Goal: Task Accomplishment & Management: Complete application form

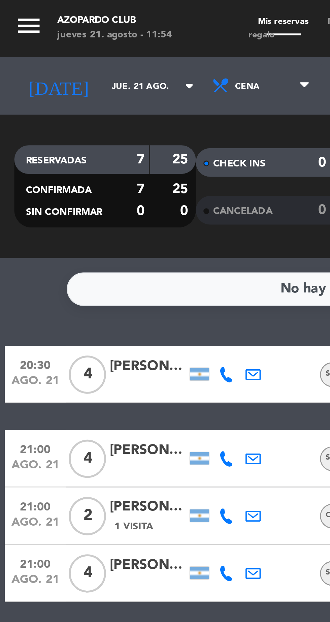
click at [36, 32] on input "jue. 21 ago." at bounding box center [57, 30] width 42 height 10
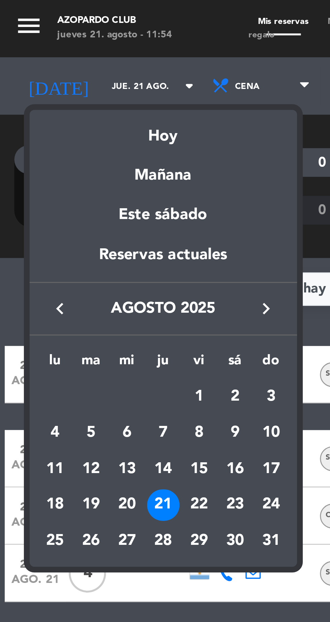
click at [72, 181] on div "22" at bounding box center [69, 178] width 11 height 11
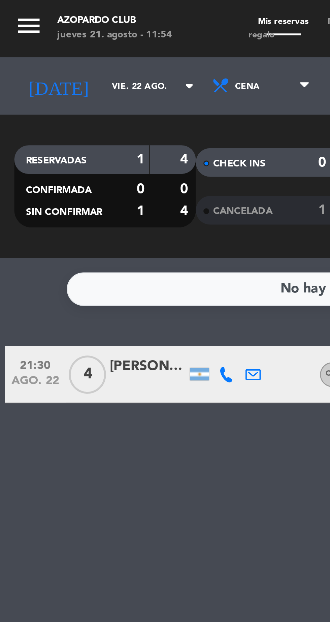
click at [36, 33] on input "vie. 22 ago." at bounding box center [57, 30] width 42 height 10
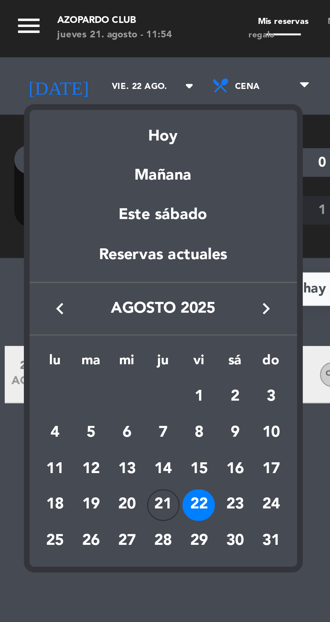
click at [83, 180] on div "23" at bounding box center [82, 178] width 11 height 11
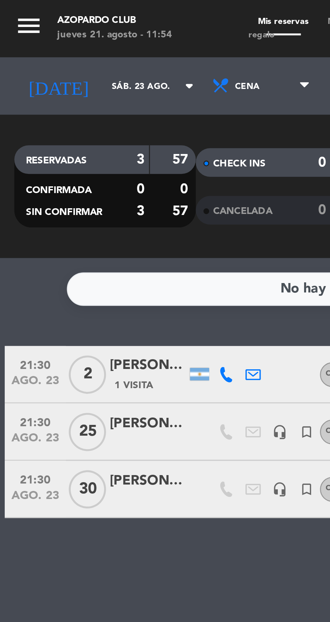
click at [36, 33] on input "sáb. 23 ago." at bounding box center [57, 30] width 42 height 10
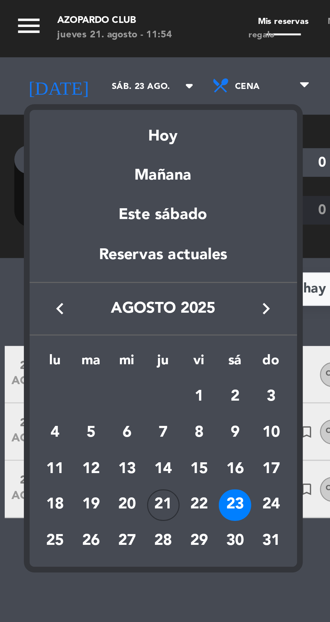
click at [61, 181] on div "21" at bounding box center [57, 178] width 11 height 11
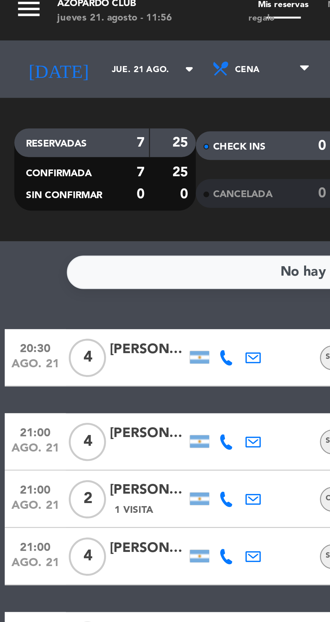
click at [36, 34] on input "jue. 21 ago." at bounding box center [57, 30] width 42 height 10
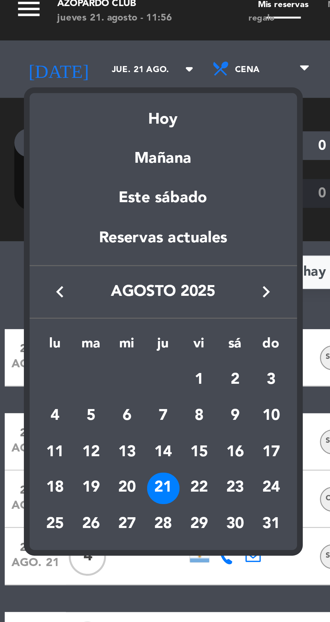
click at [98, 181] on div "24" at bounding box center [95, 178] width 11 height 11
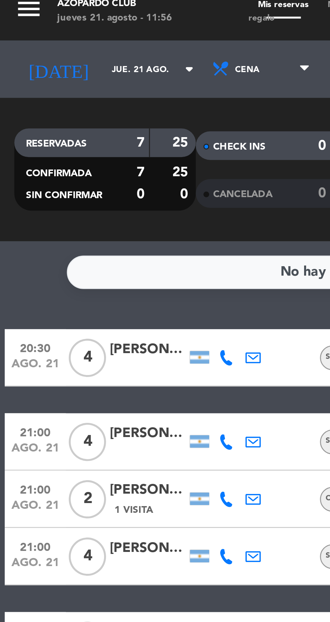
type input "dom. 24 ago."
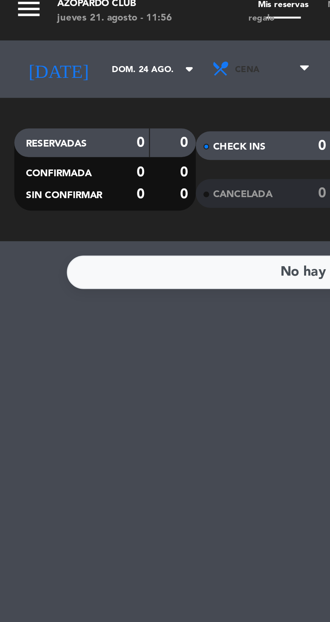
click at [76, 32] on span "Cena" at bounding box center [92, 30] width 40 height 15
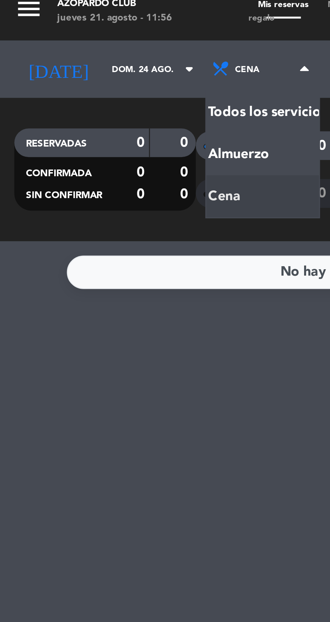
click at [74, 61] on div "menu Azopardo Club jueves 21. agosto - 11:56 Mis reservas Mapa de mesas Disponi…" at bounding box center [165, 45] width 330 height 91
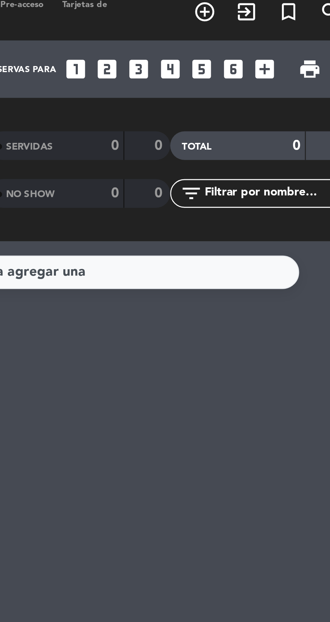
click at [294, 33] on icon "add_box" at bounding box center [294, 30] width 9 height 9
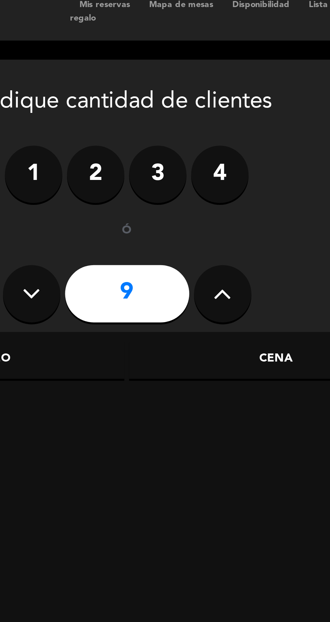
click at [76, 114] on icon at bounding box center [74, 110] width 6 height 10
click at [75, 112] on icon at bounding box center [74, 110] width 6 height 10
type input "7"
click at [164, 136] on div "Cena" at bounding box center [161, 132] width 104 height 13
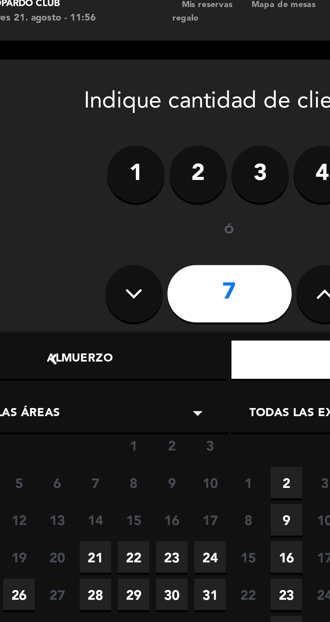
click at [45, 131] on icon "chevron_left" at bounding box center [45, 132] width 7 height 7
click at [61, 133] on div "Almuerzo" at bounding box center [55, 132] width 104 height 13
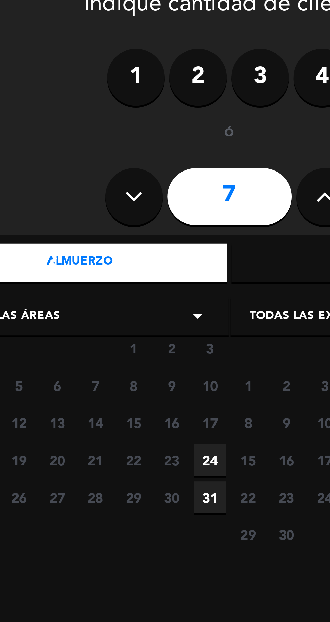
click at [103, 205] on span "24" at bounding box center [100, 202] width 11 height 11
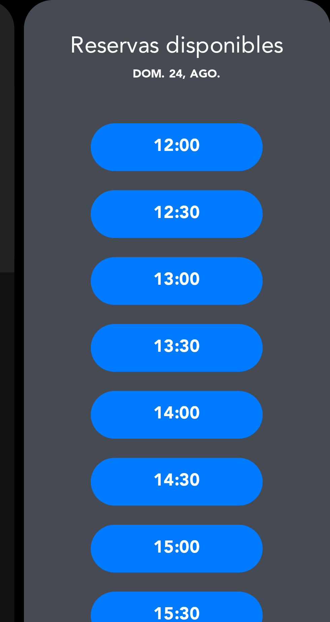
click at [259, 128] on div "13:00" at bounding box center [274, 126] width 61 height 17
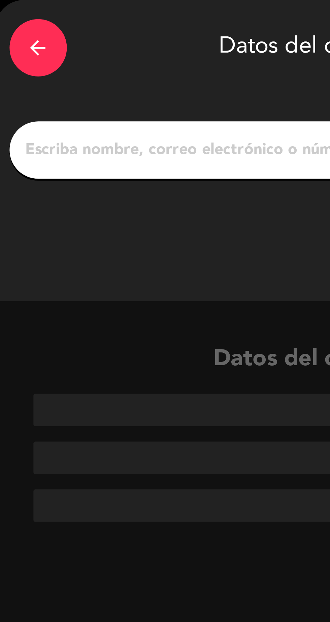
click at [16, 80] on input "1" at bounding box center [107, 79] width 199 height 9
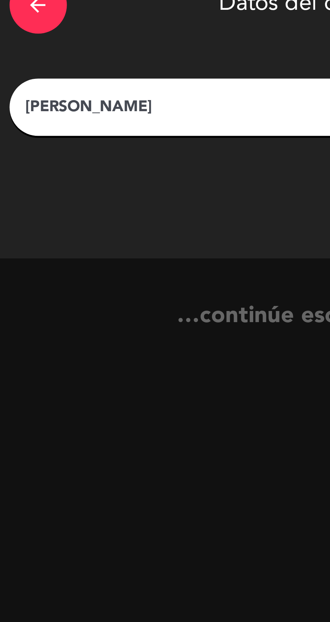
type input "Jesica huja"
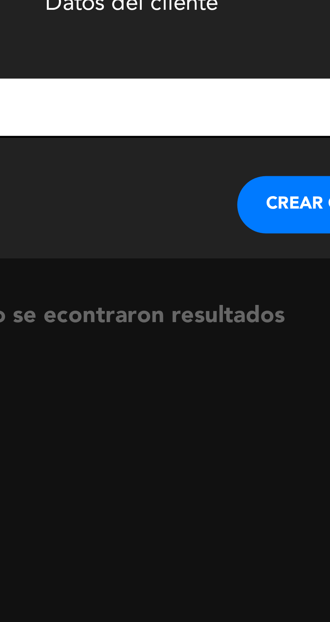
click at [169, 115] on button "CREAR CLIENTE" at bounding box center [178, 114] width 67 height 20
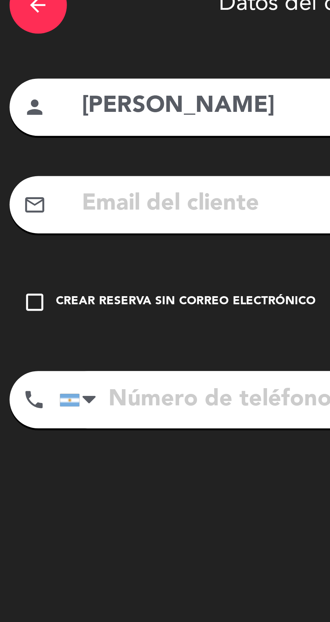
click at [13, 152] on icon "check_box_outline_blank" at bounding box center [12, 149] width 8 height 8
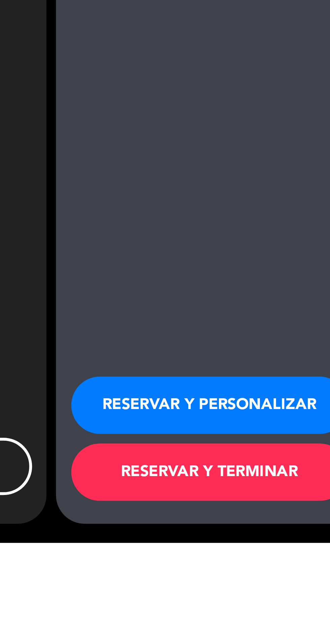
click at [270, 584] on button "RESERVAR Y PERSONALIZAR" at bounding box center [275, 574] width 98 height 20
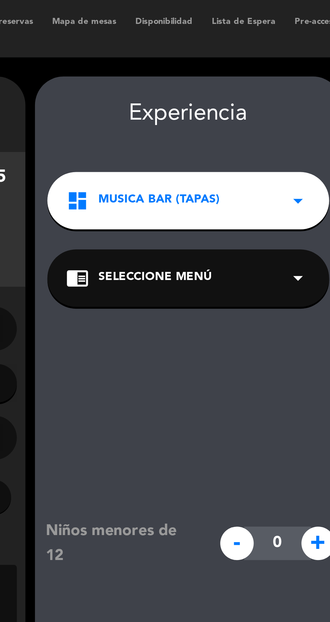
click at [196, 74] on div "dashboard MUSICA BAR (TAPAS) arrow_drop_down" at bounding box center [163, 71] width 99 height 20
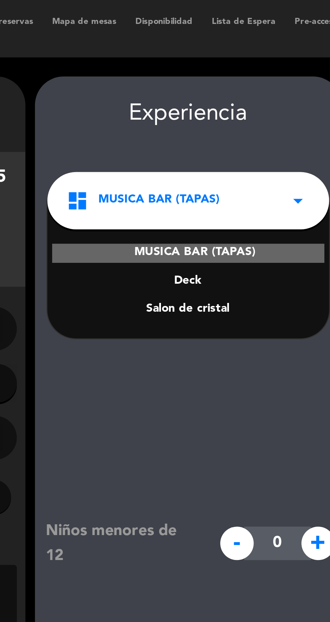
click at [170, 101] on div "Deck" at bounding box center [164, 99] width 86 height 7
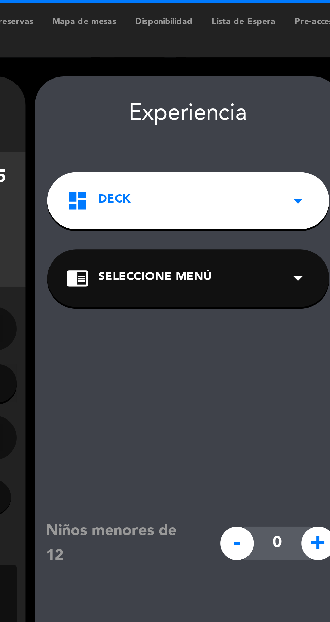
click at [200, 98] on icon "arrow_drop_down" at bounding box center [203, 98] width 8 height 8
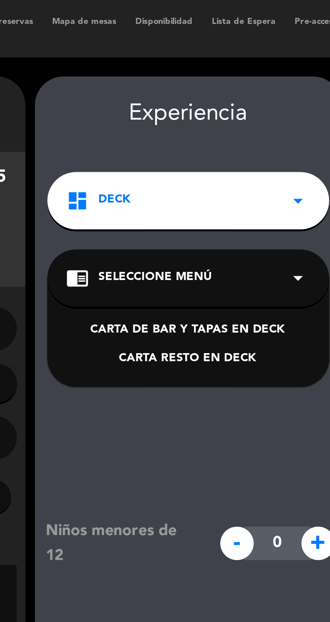
click at [195, 117] on div "CARTA DE BAR Y TAPAS EN DECK" at bounding box center [164, 116] width 86 height 7
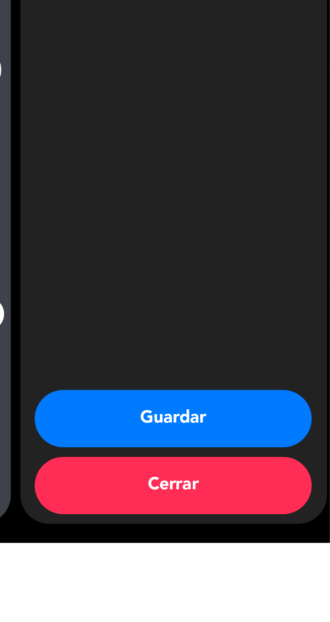
click at [285, 589] on button "Guardar" at bounding box center [275, 578] width 98 height 20
